Goal: Communication & Community: Answer question/provide support

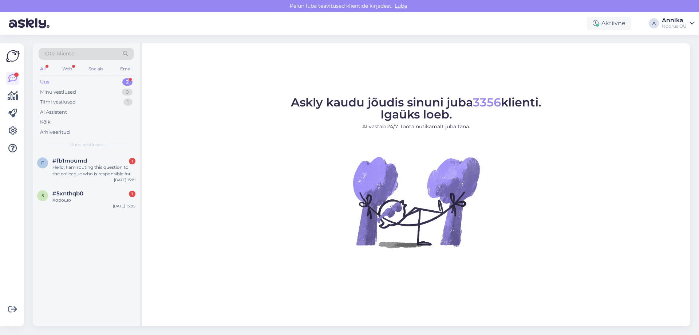
click at [139, 212] on div "f #fb1moumd 1 Hello, I am routing this question to the colleague who is respons…" at bounding box center [86, 239] width 107 height 174
click at [123, 206] on div "Aug 26 15:05" at bounding box center [124, 205] width 23 height 5
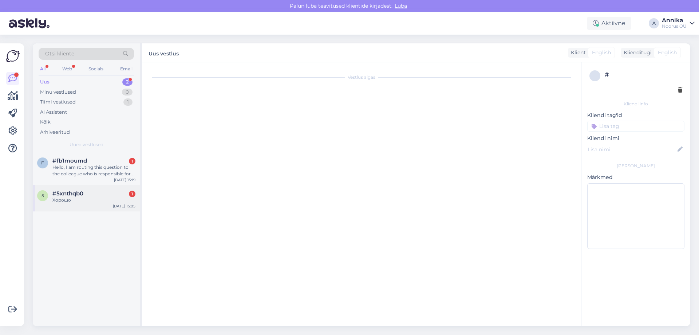
scroll to position [11, 0]
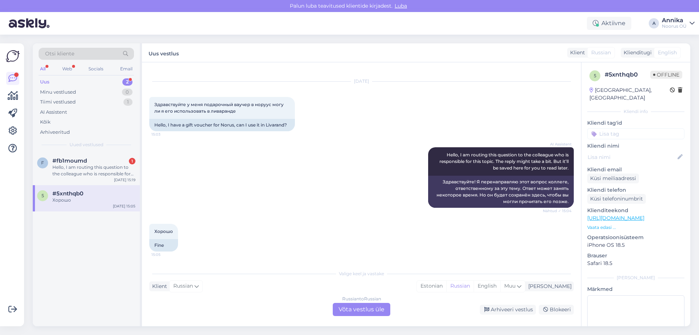
click at [363, 301] on div "Russian to Russian" at bounding box center [361, 298] width 39 height 7
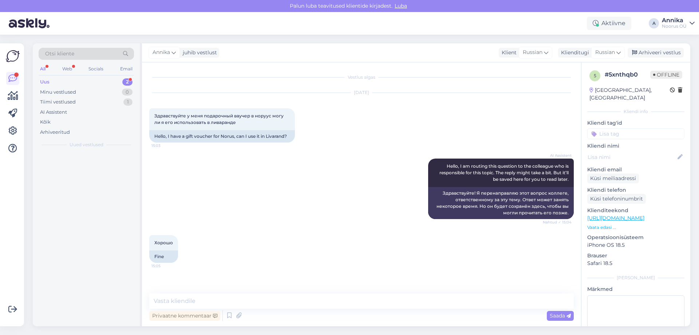
scroll to position [0, 0]
drag, startPoint x: 168, startPoint y: 120, endPoint x: 239, endPoint y: 119, distance: 71.4
click at [239, 119] on div "Здравствуйте у меня подарочный ваучер в норуус могу ли я его использовать в лив…" at bounding box center [222, 119] width 146 height 22
click at [243, 122] on div "Здравствуйте у меня подарочный ваучер в норуус могу ли я его использовать в лив…" at bounding box center [222, 119] width 146 height 22
click at [208, 300] on textarea at bounding box center [361, 300] width 424 height 15
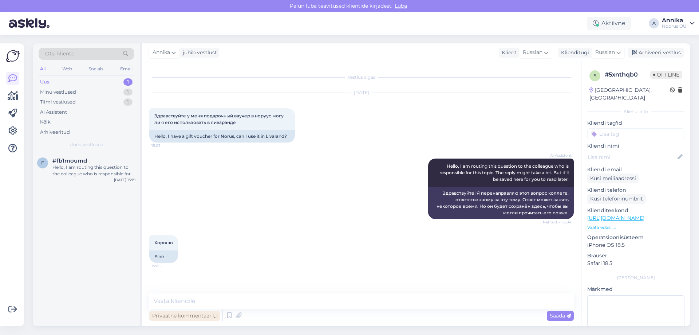
click at [205, 313] on div "Privaatne kommentaar" at bounding box center [184, 315] width 71 height 10
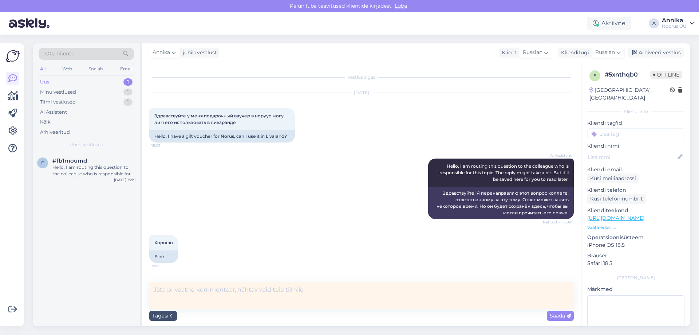
click at [199, 300] on textarea at bounding box center [361, 295] width 424 height 27
drag, startPoint x: 171, startPoint y: 315, endPoint x: 175, endPoint y: 310, distance: 7.0
click at [170, 315] on icon at bounding box center [172, 315] width 4 height 4
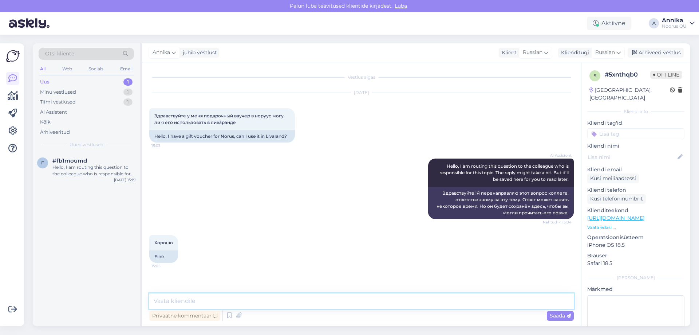
click at [176, 305] on textarea at bounding box center [361, 300] width 424 height 15
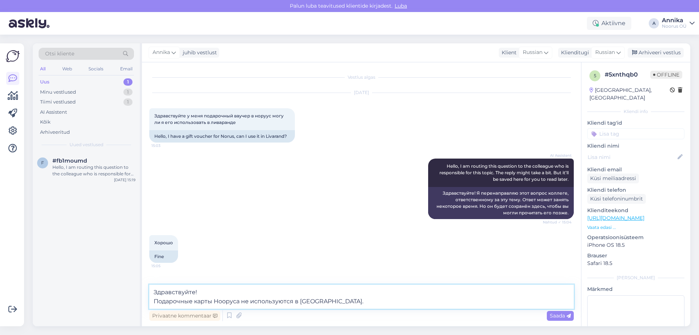
type textarea "Здравствуйте! Подарочные карты Нооруса не используются в Лииваранде."
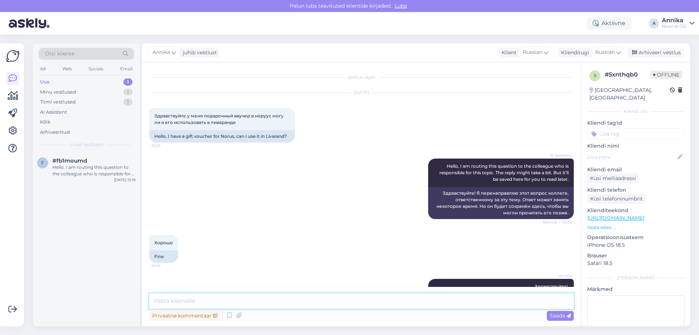
scroll to position [28, 0]
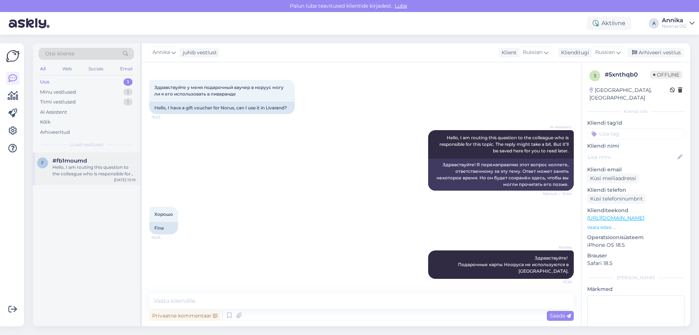
click at [91, 162] on div "#fb1moumd" at bounding box center [93, 160] width 83 height 7
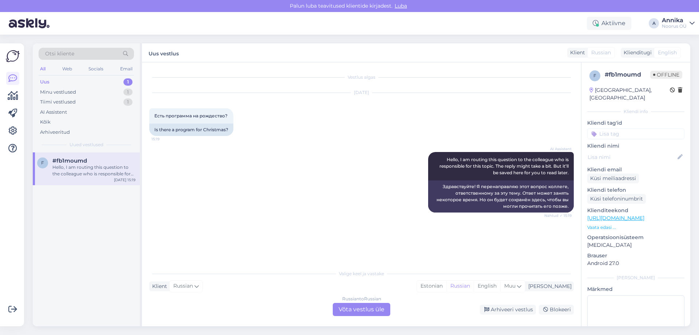
click at [364, 312] on div "Russian to Russian Võta vestlus üle" at bounding box center [362, 308] width 58 height 13
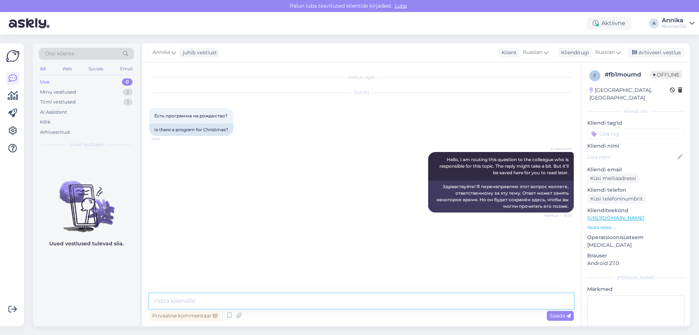
drag, startPoint x: 287, startPoint y: 293, endPoint x: 283, endPoint y: 301, distance: 8.8
click at [287, 293] on textarea at bounding box center [361, 300] width 424 height 15
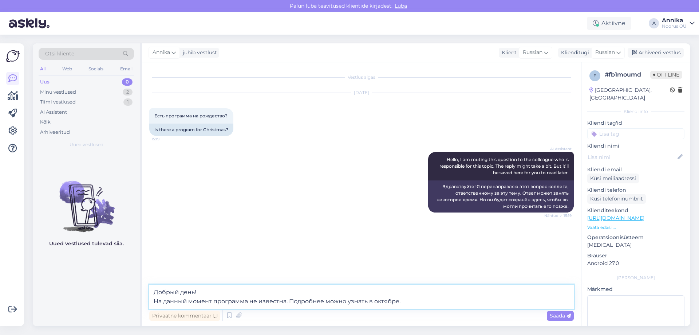
type textarea "Добрый день! На данный момент программа не известна. Подробнее можно узнать в о…"
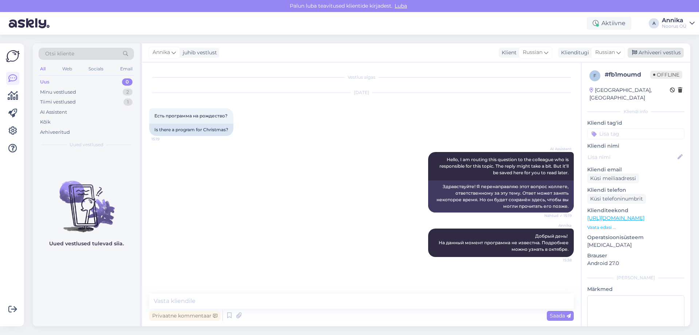
click at [642, 55] on div "Arhiveeri vestlus" at bounding box center [656, 53] width 56 height 10
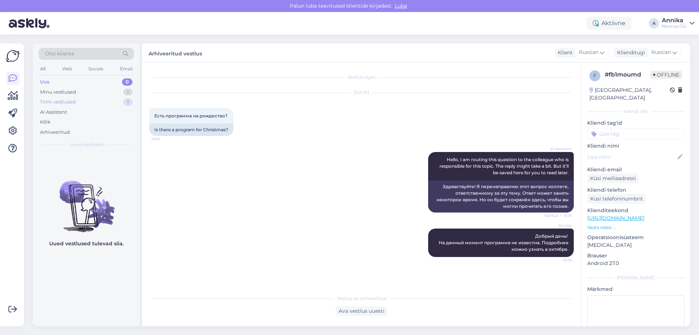
drag, startPoint x: 118, startPoint y: 90, endPoint x: 117, endPoint y: 106, distance: 16.0
click at [118, 90] on div "Minu vestlused 1" at bounding box center [86, 92] width 95 height 10
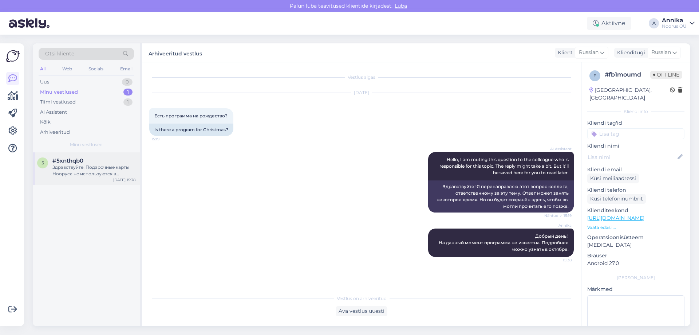
click at [97, 157] on div "#5xnthqb0" at bounding box center [93, 160] width 83 height 7
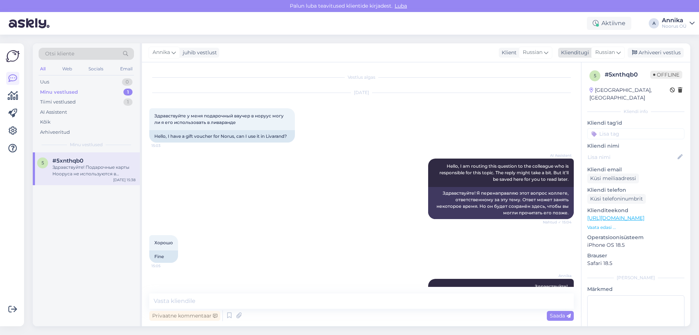
scroll to position [28, 0]
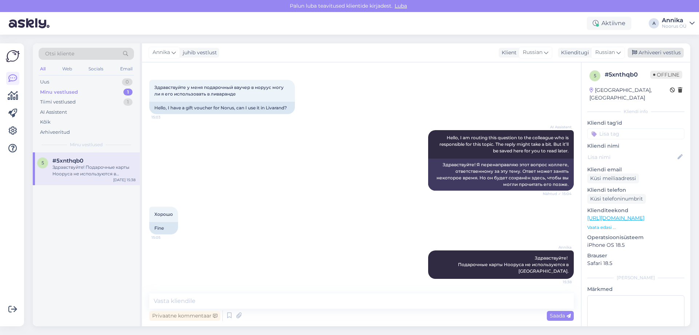
click at [679, 48] on div "Arhiveeri vestlus" at bounding box center [656, 53] width 56 height 10
